Goal: Task Accomplishment & Management: Complete application form

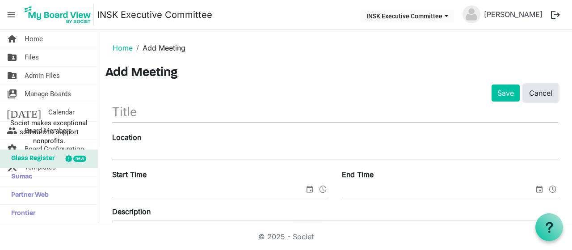
click at [542, 91] on link "Cancel" at bounding box center [540, 92] width 35 height 17
